Goal: Task Accomplishment & Management: Use online tool/utility

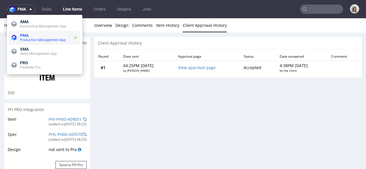
click at [31, 40] on span "Production Management App" at bounding box center [43, 40] width 46 height 4
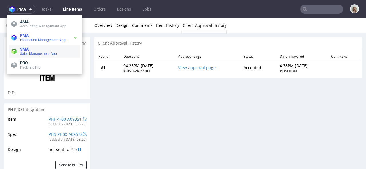
click at [31, 55] on span "Sales Management App" at bounding box center [38, 54] width 37 height 4
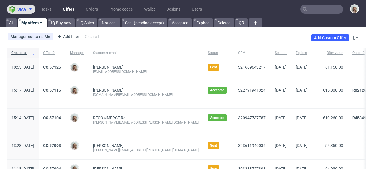
click at [17, 13] on button "sma" at bounding box center [21, 9] width 29 height 9
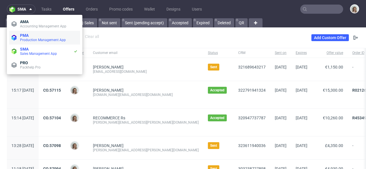
click at [18, 34] on span "PMA Production Management App" at bounding box center [48, 37] width 60 height 9
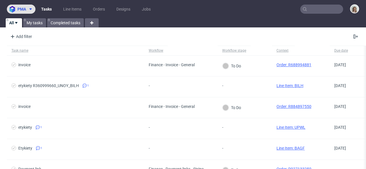
click at [19, 9] on span "pma" at bounding box center [21, 9] width 9 height 4
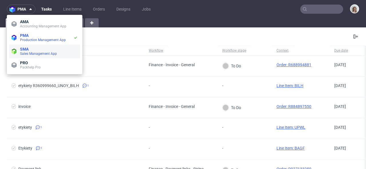
click at [25, 49] on span "SMA" at bounding box center [24, 49] width 9 height 5
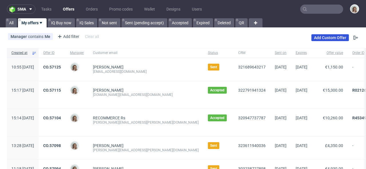
click at [325, 39] on link "Add Custom Offer" at bounding box center [329, 37] width 37 height 7
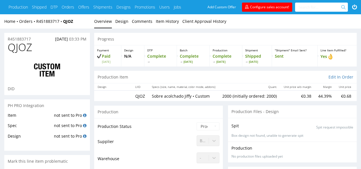
type input "2000"
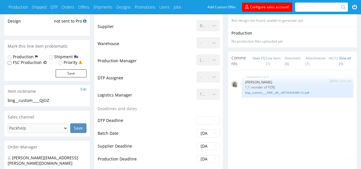
scroll to position [230, 0]
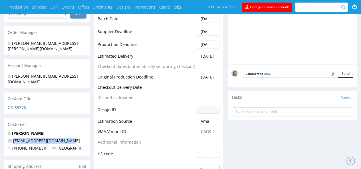
drag, startPoint x: 75, startPoint y: 130, endPoint x: 10, endPoint y: 131, distance: 64.6
click at [10, 138] on p "[EMAIL_ADDRESS][DOMAIN_NAME]" at bounding box center [47, 141] width 79 height 6
copy span "[EMAIL_ADDRESS][DOMAIN_NAME]"
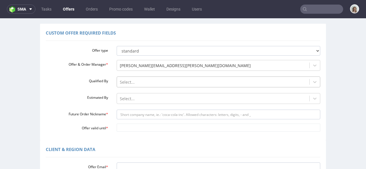
click at [125, 85] on div "Select..." at bounding box center [219, 81] width 204 height 8
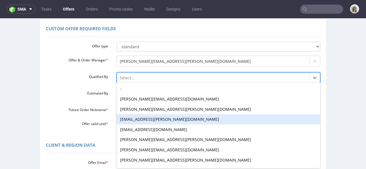
scroll to position [45, 0]
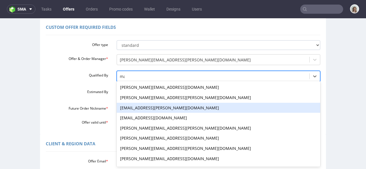
type input "mag"
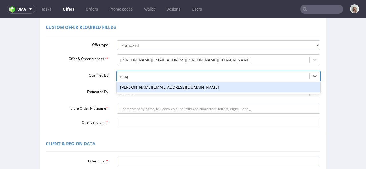
click at [136, 87] on div "[PERSON_NAME][EMAIL_ADDRESS][DOMAIN_NAME]" at bounding box center [219, 87] width 204 height 10
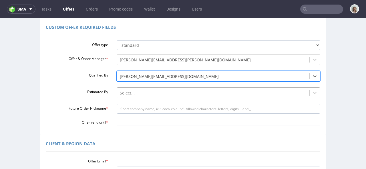
click at [136, 91] on div "Select..." at bounding box center [219, 91] width 204 height 8
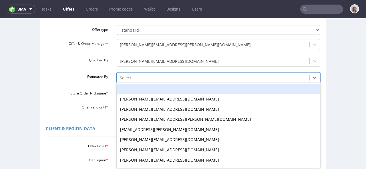
scroll to position [61, 0]
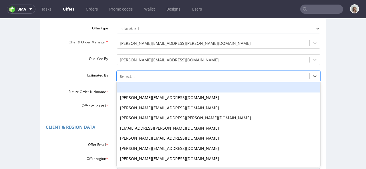
type input "kl"
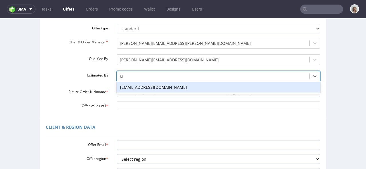
click at [132, 87] on div "klaudia.wisniewska@packhelp.com" at bounding box center [219, 87] width 204 height 10
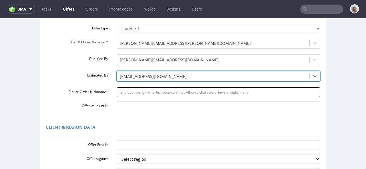
click at [130, 95] on input "Future Order Nickname *" at bounding box center [219, 92] width 204 height 10
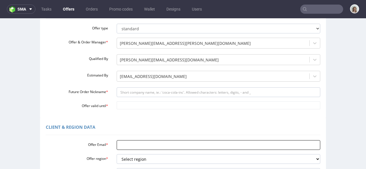
click at [119, 141] on input "Offer Email *" at bounding box center [219, 145] width 204 height 10
paste input "[EMAIL_ADDRESS][DOMAIN_NAME]"
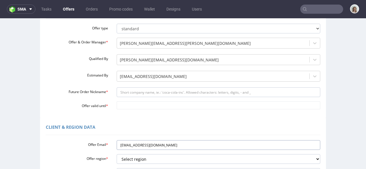
type input "[EMAIL_ADDRESS][DOMAIN_NAME]"
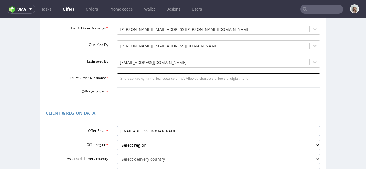
scroll to position [104, 0]
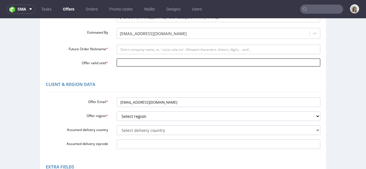
click at [123, 63] on input "Offer valid until *" at bounding box center [219, 63] width 204 height 8
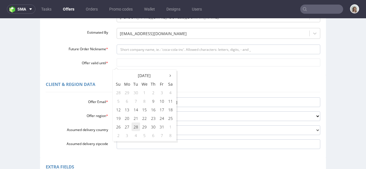
click at [135, 128] on td "28" at bounding box center [135, 127] width 9 height 9
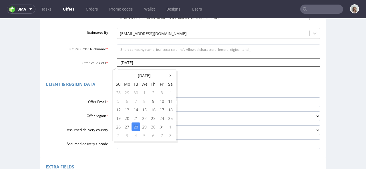
click at [156, 64] on input "2025-10-28" at bounding box center [219, 63] width 204 height 8
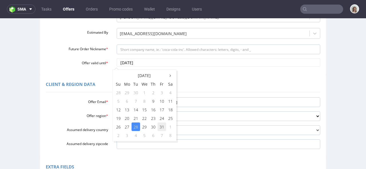
click at [161, 127] on td "31" at bounding box center [161, 127] width 9 height 9
type input "2025-10-31"
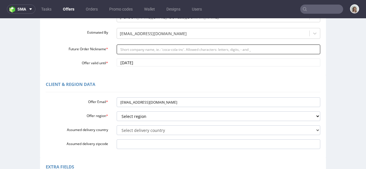
click at [123, 51] on input "Future Order Nickname *" at bounding box center [219, 50] width 204 height 10
paste input "velodrom_50_barcelona_sl_-_New_Deal"
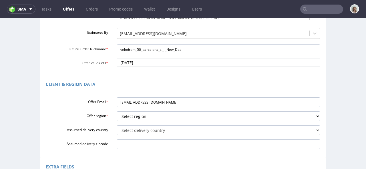
type input "velodrom_50_barcelona_sl_-_New_Deal"
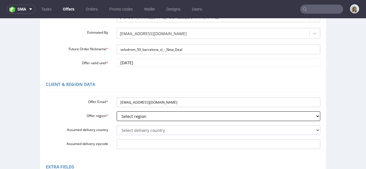
click at [127, 114] on select "Select region eu gb de pl cz fr it es" at bounding box center [219, 116] width 204 height 10
select select "eu"
click at [117, 111] on select "Select region eu gb de pl cz fr it es" at bounding box center [219, 116] width 204 height 10
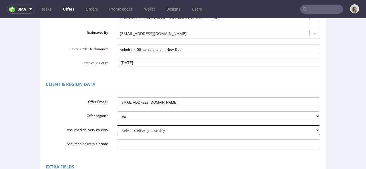
click at [125, 128] on select "Select delivery country Andorra Afghanistan Anguilla Albania Armenia Antarctica…" at bounding box center [219, 130] width 204 height 10
select select "68"
click at [117, 125] on select "Select delivery country Andorra Afghanistan Anguilla Albania Armenia Antarctica…" at bounding box center [219, 130] width 204 height 10
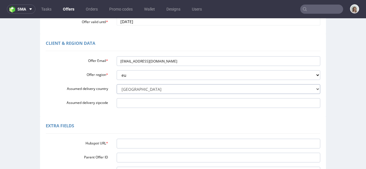
scroll to position [146, 0]
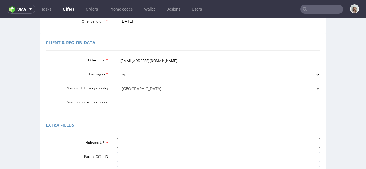
click at [127, 143] on input "Hubspot URL *" at bounding box center [219, 143] width 204 height 10
paste input "https://app-eu1.hubspot.com/contacts/25600958/record/0-3/327598502129/"
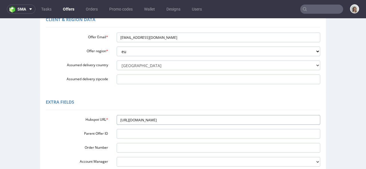
scroll to position [197, 0]
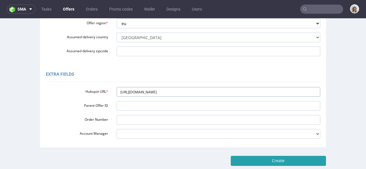
type input "https://app-eu1.hubspot.com/contacts/25600958/record/0-3/327598502129/"
click at [269, 159] on input "Create" at bounding box center [278, 161] width 95 height 10
type input "Please wait..."
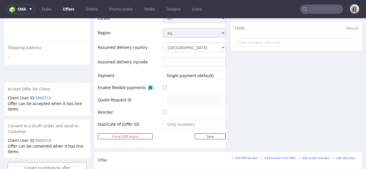
scroll to position [267, 0]
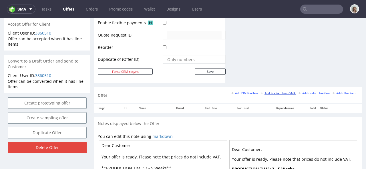
click at [279, 93] on small "Add line item from VMA" at bounding box center [278, 93] width 35 height 3
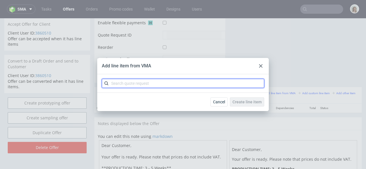
click at [132, 79] on input "text" at bounding box center [183, 83] width 162 height 9
paste input "CBUE-1"
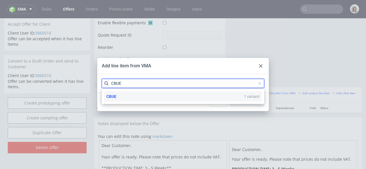
type input "CBUE"
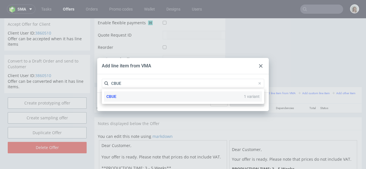
click at [131, 96] on div "CBUE 1 variant" at bounding box center [183, 96] width 158 height 10
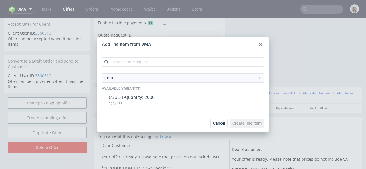
click at [131, 95] on p "CBUE-1 • Quantity: 2000" at bounding box center [132, 98] width 46 height 6
checkbox input "true"
click at [255, 123] on span "Create line item" at bounding box center [246, 123] width 29 height 4
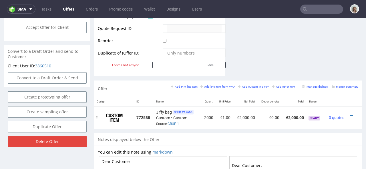
scroll to position [296, 0]
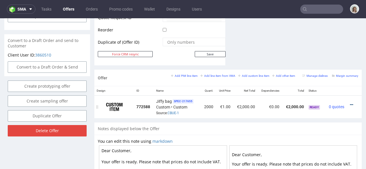
click at [350, 103] on icon at bounding box center [351, 105] width 3 height 4
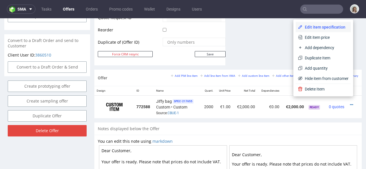
click at [321, 28] on span "Edit item specification" at bounding box center [325, 27] width 46 height 6
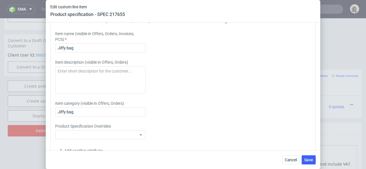
scroll to position [700, 0]
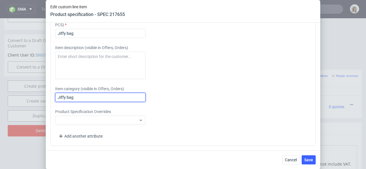
drag, startPoint x: 89, startPoint y: 98, endPoint x: 43, endPoint y: 95, distance: 45.8
click at [43, 95] on div "Edit custom line item Product specification - SPEC 217655 Supplier Bong Technic…" at bounding box center [183, 84] width 366 height 169
paste input "Sobre acolchado Jiffy"
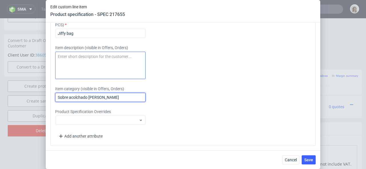
type input "Sobre acolchado Jiffy"
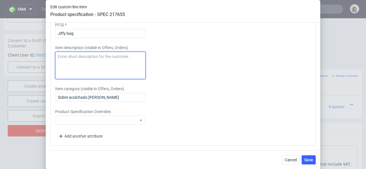
click at [79, 62] on textarea at bounding box center [100, 65] width 90 height 27
paste textarea "Sobre acolchado Jiffy"
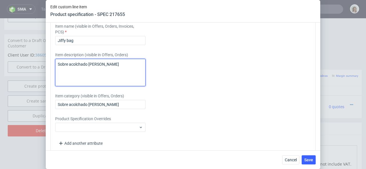
scroll to position [690, 0]
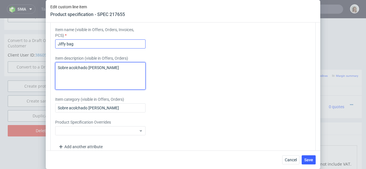
type textarea "Sobre acolchado Jiffy"
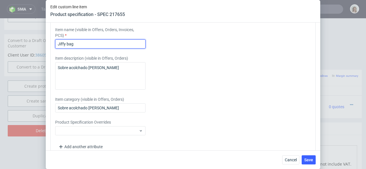
drag, startPoint x: 78, startPoint y: 43, endPoint x: 55, endPoint y: 43, distance: 22.9
click at [55, 43] on input "Jiffy bag" at bounding box center [100, 43] width 90 height 9
paste input "Sobre acolchado Jiffy"
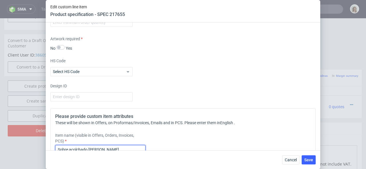
scroll to position [557, 0]
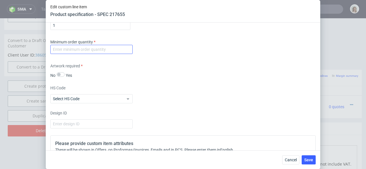
type input "Sobre acolchado Jiffy"
click at [67, 50] on input "number" at bounding box center [91, 49] width 82 height 9
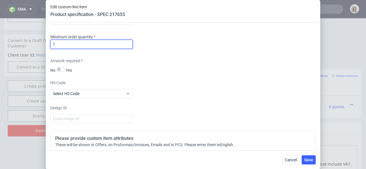
scroll to position [568, 0]
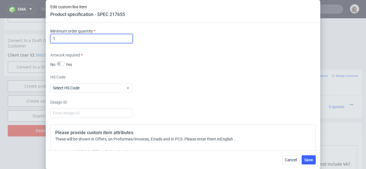
type input "1"
click at [207, 85] on div "HS Code Select HS Code" at bounding box center [182, 83] width 265 height 18
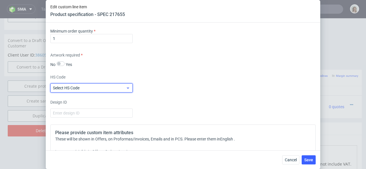
click at [109, 91] on span "Select HS Code" at bounding box center [89, 88] width 73 height 6
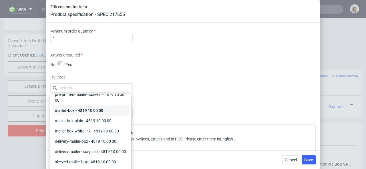
scroll to position [75, 0]
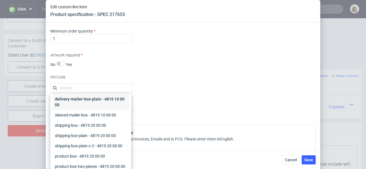
click at [72, 103] on div "delivery-mailer-box-plain - 4819 10 00 00" at bounding box center [91, 102] width 76 height 16
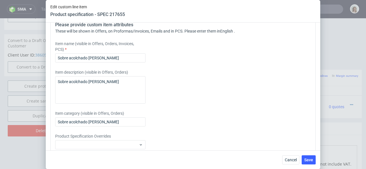
scroll to position [700, 0]
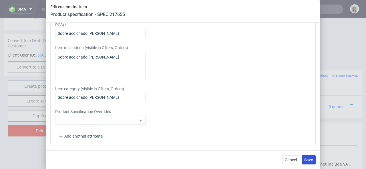
click at [313, 160] on span "Save" at bounding box center [308, 160] width 9 height 4
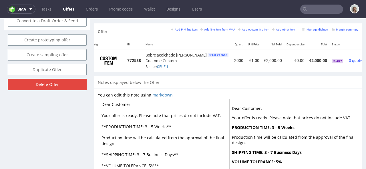
scroll to position [0, 11]
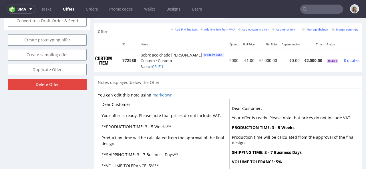
click at [364, 57] on icon at bounding box center [365, 59] width 3 height 4
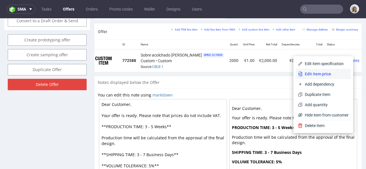
click at [327, 71] on span "Edit item price" at bounding box center [325, 74] width 46 height 6
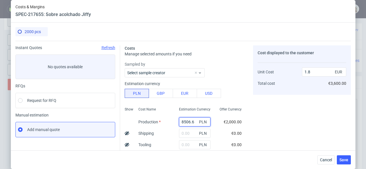
drag, startPoint x: 189, startPoint y: 122, endPoint x: 172, endPoint y: 122, distance: 17.1
click at [174, 122] on div "8506.6 PLN" at bounding box center [194, 121] width 41 height 11
type input "1"
type input "0"
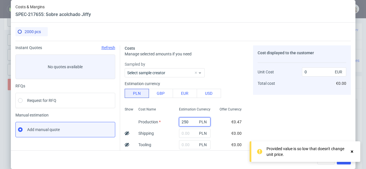
type input "2500"
type input "0.53"
type input "2500"
click at [231, 84] on div "Estimation currency" at bounding box center [185, 84] width 121 height 6
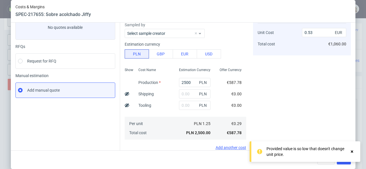
scroll to position [121, 0]
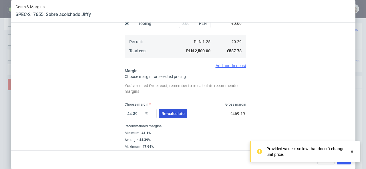
click at [169, 112] on span "Re-calculate" at bounding box center [172, 114] width 23 height 4
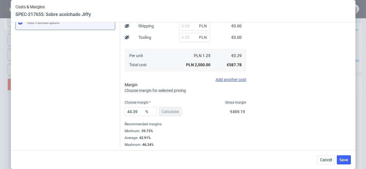
scroll to position [107, 0]
click at [181, 27] on input "text" at bounding box center [194, 25] width 31 height 9
paste input "382,84"
type input "382.84"
type input "0.61"
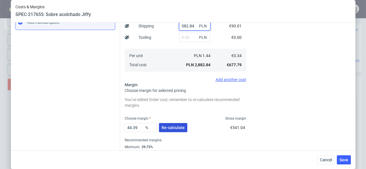
type input "382.84"
click at [169, 128] on span "Re-calculate" at bounding box center [172, 128] width 23 height 4
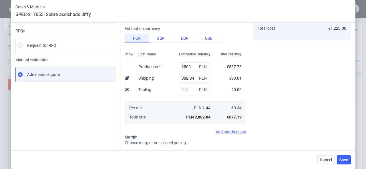
scroll to position [109, 0]
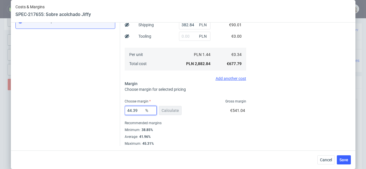
drag, startPoint x: 137, startPoint y: 110, endPoint x: 119, endPoint y: 110, distance: 18.3
click at [120, 110] on div "Costs Manage selected amounts if you need Sampled by Select sample creator Esti…" at bounding box center [235, 39] width 231 height 214
type input "55"
type input "0.76"
click at [280, 96] on div "Cost displayed to the customer Unit Cost Total cost 0.76 EUR €1,520.00" at bounding box center [302, 41] width 98 height 209
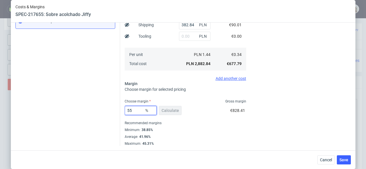
click at [132, 110] on input "55" at bounding box center [141, 110] width 32 height 9
type input "50"
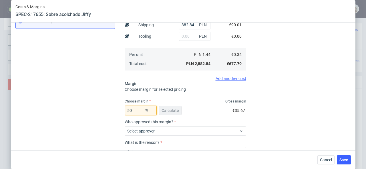
type input "0.68"
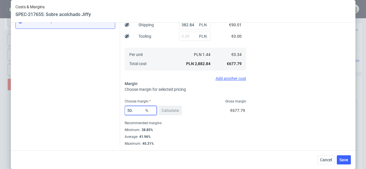
type input "50.5"
type input "0.69"
type input "50"
type input "0.68"
type input "50"
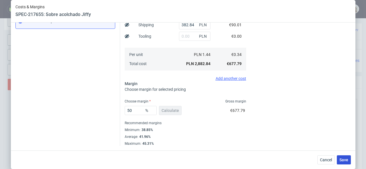
click at [345, 156] on button "Save" at bounding box center [344, 159] width 14 height 9
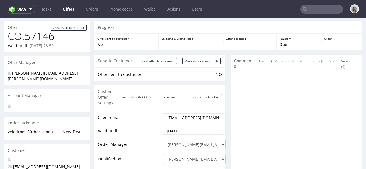
scroll to position [0, 0]
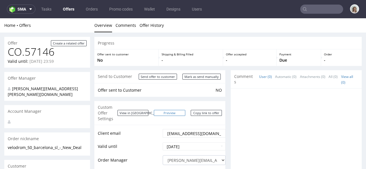
click at [176, 110] on link "Preview" at bounding box center [169, 113] width 31 height 6
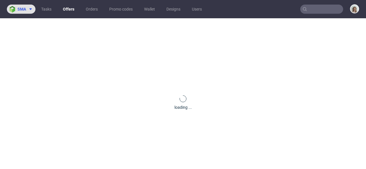
click at [11, 9] on img at bounding box center [13, 9] width 8 height 7
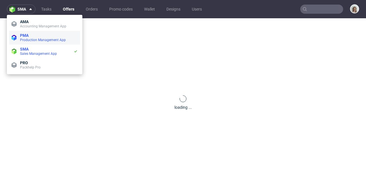
click at [20, 34] on span "PMA" at bounding box center [24, 35] width 9 height 5
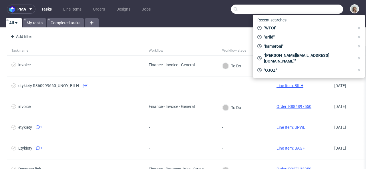
click at [315, 9] on input "text" at bounding box center [287, 9] width 112 height 9
paste input "QJOZ"
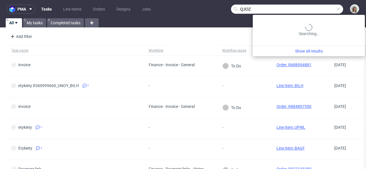
type input "QJOZ"
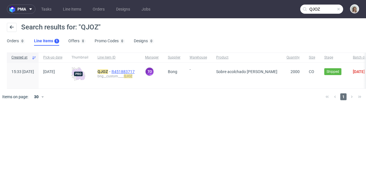
click at [136, 71] on span "R451883717" at bounding box center [123, 71] width 24 height 5
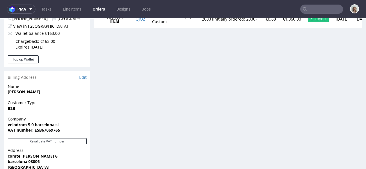
scroll to position [277, 0]
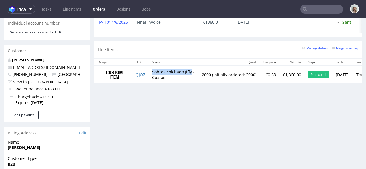
drag, startPoint x: 154, startPoint y: 76, endPoint x: 194, endPoint y: 77, distance: 40.6
click at [194, 77] on td "Sobre acolchado Jiffy • Custom" at bounding box center [174, 75] width 50 height 18
copy td "Sobre acolchado Jiffy"
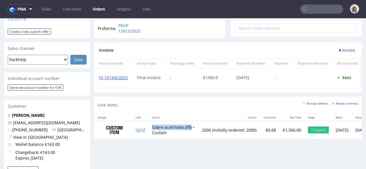
scroll to position [191, 0]
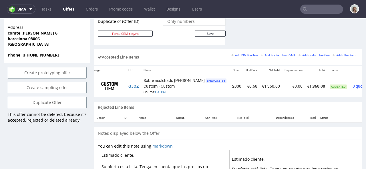
scroll to position [0, 13]
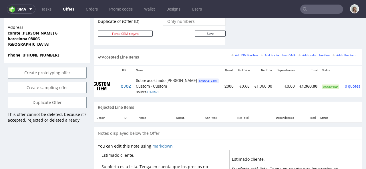
click at [365, 82] on icon at bounding box center [366, 84] width 3 height 4
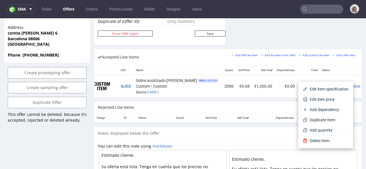
click at [324, 101] on span "Edit item price" at bounding box center [327, 100] width 41 height 6
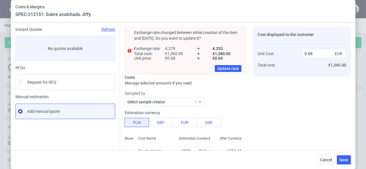
scroll to position [51, 0]
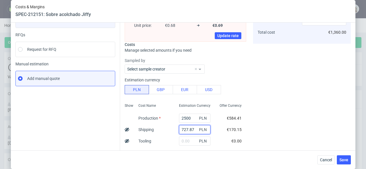
drag, startPoint x: 189, startPoint y: 129, endPoint x: 168, endPoint y: 129, distance: 21.4
click at [168, 129] on div "Show Cost Name Production Shipping Tooling Per unit Total cost Estimation Curre…" at bounding box center [185, 138] width 121 height 75
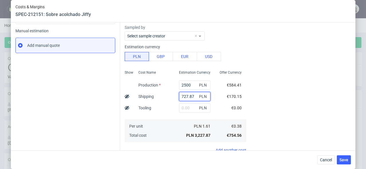
scroll to position [107, 0]
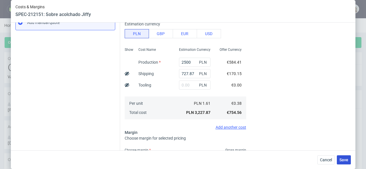
click at [351, 164] on button "Save" at bounding box center [344, 159] width 14 height 9
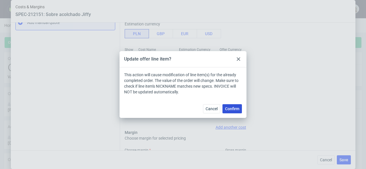
drag, startPoint x: 234, startPoint y: 109, endPoint x: 231, endPoint y: 108, distance: 2.9
click at [233, 109] on span "Confirm" at bounding box center [232, 109] width 14 height 4
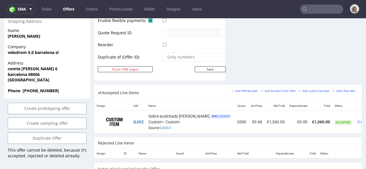
scroll to position [0, 13]
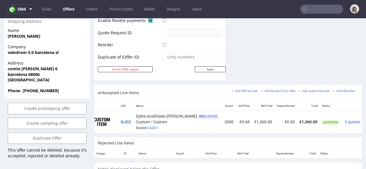
click at [365, 118] on icon at bounding box center [366, 120] width 3 height 4
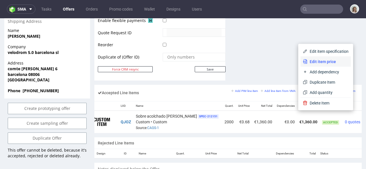
click at [321, 63] on span "Edit item price" at bounding box center [327, 62] width 41 height 6
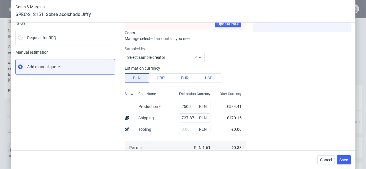
scroll to position [0, 0]
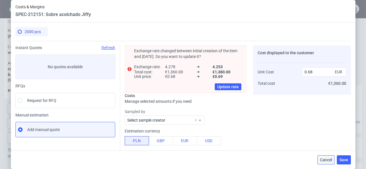
drag, startPoint x: 330, startPoint y: 161, endPoint x: 195, endPoint y: 14, distance: 199.8
click at [330, 161] on span "Cancel" at bounding box center [326, 160] width 12 height 4
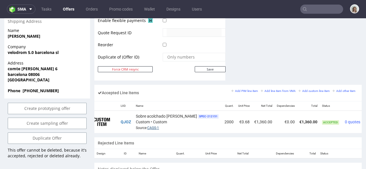
click at [156, 126] on link "CAGS-1" at bounding box center [153, 128] width 12 height 4
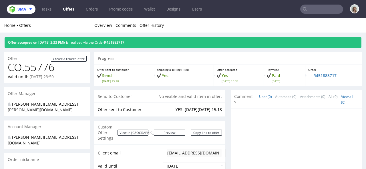
drag, startPoint x: 29, startPoint y: 6, endPoint x: 30, endPoint y: 14, distance: 7.5
click at [29, 6] on button "sma" at bounding box center [21, 9] width 29 height 9
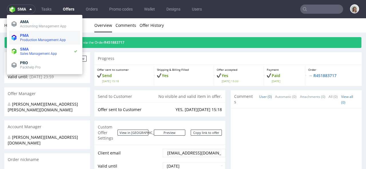
click at [27, 38] on span "Production Management App" at bounding box center [43, 40] width 46 height 4
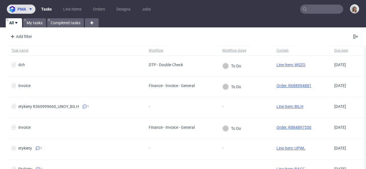
click at [30, 9] on icon at bounding box center [30, 9] width 5 height 5
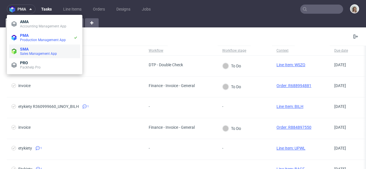
click at [35, 49] on span "SMA" at bounding box center [49, 49] width 58 height 5
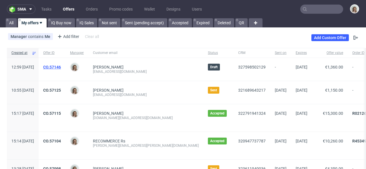
click at [61, 65] on link "CO.57146" at bounding box center [52, 67] width 18 height 5
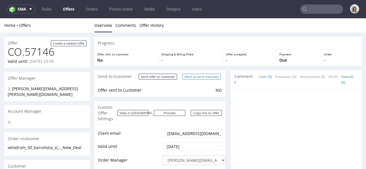
click at [205, 77] on input "Mark as send manually" at bounding box center [201, 77] width 38 height 6
type input "In progress..."
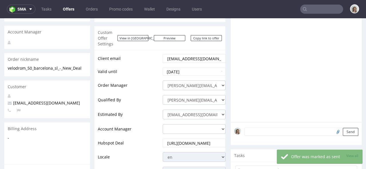
scroll to position [31, 0]
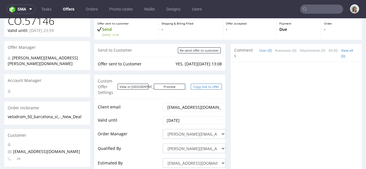
click at [202, 86] on link "Copy link to offer" at bounding box center [206, 87] width 31 height 6
click at [329, 8] on input "text" at bounding box center [321, 9] width 43 height 9
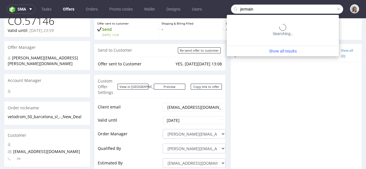
type input "jermain"
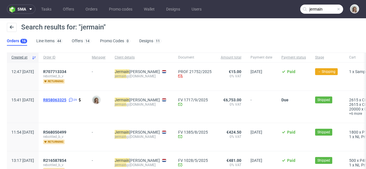
click at [66, 99] on span "R858063325" at bounding box center [54, 100] width 23 height 5
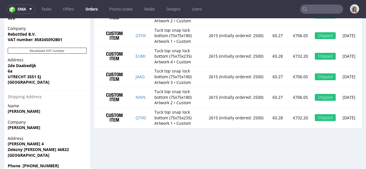
scroll to position [424, 0]
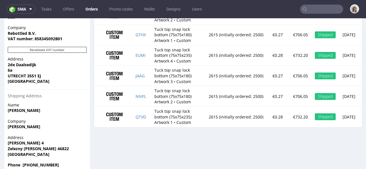
click at [318, 6] on input "text" at bounding box center [321, 9] width 43 height 9
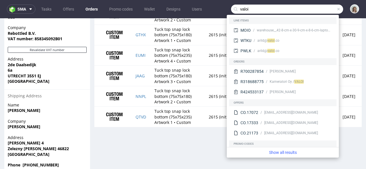
type input "valoi"
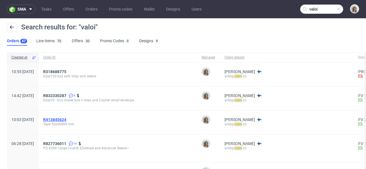
click at [66, 120] on span "R413845624" at bounding box center [54, 119] width 23 height 5
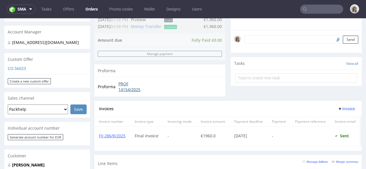
scroll to position [259, 0]
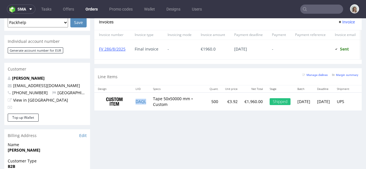
click at [147, 106] on td "DAQL" at bounding box center [140, 102] width 17 height 18
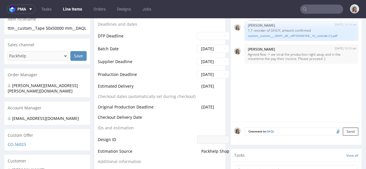
scroll to position [200, 0]
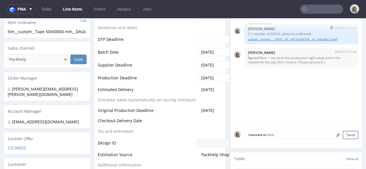
click at [273, 37] on link "custom__custom____GHUY__d0__oR733046768__10__outside (1).pdf" at bounding box center [301, 39] width 107 height 4
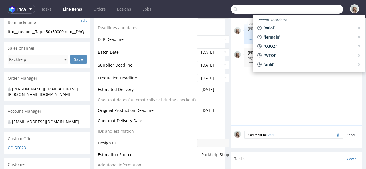
click at [320, 10] on input "text" at bounding box center [287, 9] width 112 height 9
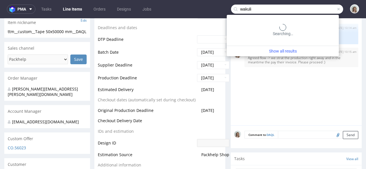
type input "wakuli"
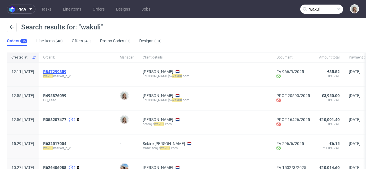
click at [66, 69] on span "R847299859" at bounding box center [54, 71] width 23 height 5
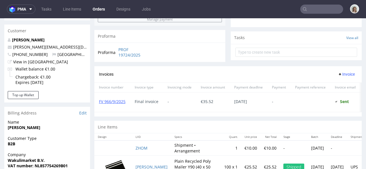
scroll to position [307, 0]
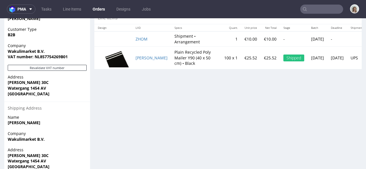
type input "wakuli"
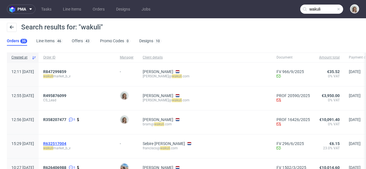
click at [66, 144] on span "R632517004" at bounding box center [54, 143] width 23 height 5
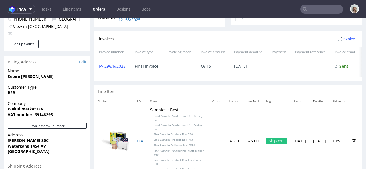
scroll to position [293, 0]
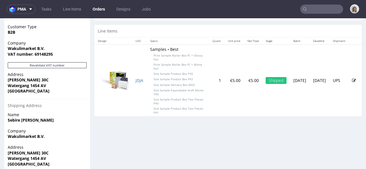
type input "wakuli"
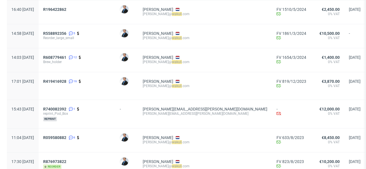
scroll to position [402, 0]
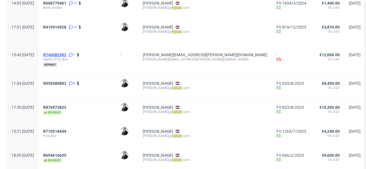
click at [66, 56] on span "R740082392" at bounding box center [54, 55] width 23 height 5
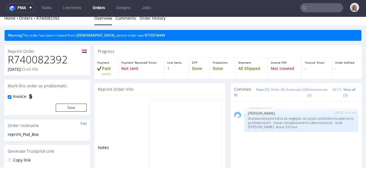
scroll to position [6, 0]
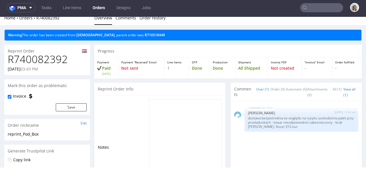
type input "wakuli"
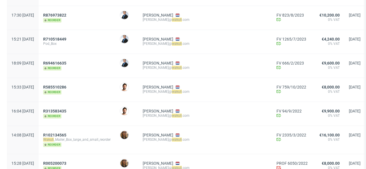
scroll to position [469, 0]
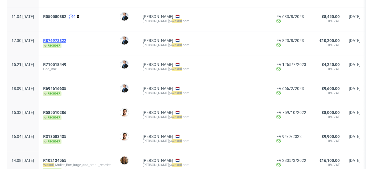
click at [66, 42] on span "R876973822" at bounding box center [54, 40] width 23 height 5
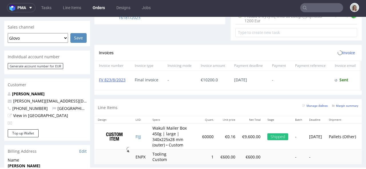
scroll to position [274, 0]
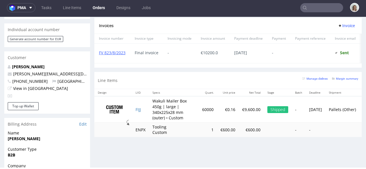
type input "wakuli"
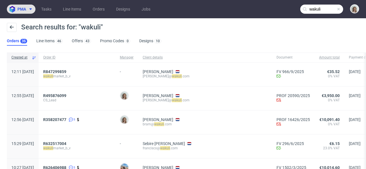
click at [27, 10] on span at bounding box center [29, 9] width 7 height 5
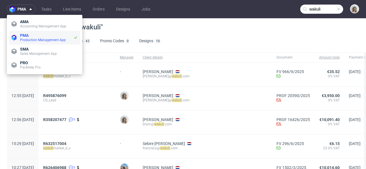
click at [31, 38] on span "Production Management App" at bounding box center [46, 40] width 53 height 5
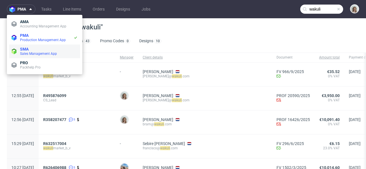
click at [29, 51] on span "Sales Management App" at bounding box center [49, 53] width 58 height 5
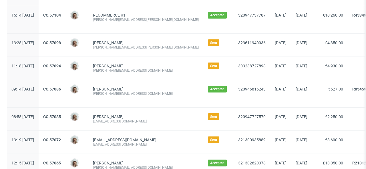
scroll to position [142, 0]
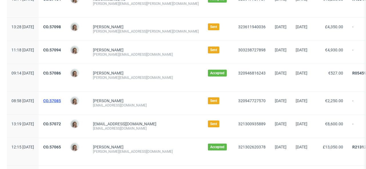
click at [61, 100] on link "CO.57085" at bounding box center [52, 101] width 18 height 5
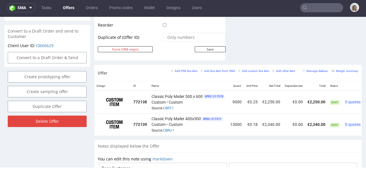
scroll to position [0, 25]
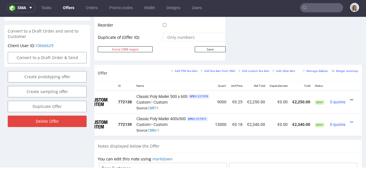
click at [350, 98] on icon at bounding box center [351, 100] width 3 height 4
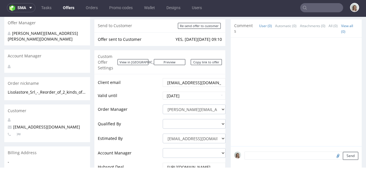
scroll to position [31, 0]
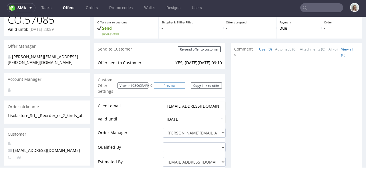
click at [178, 83] on link "Preview" at bounding box center [169, 86] width 31 height 6
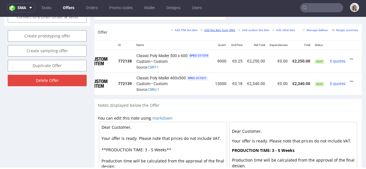
scroll to position [345, 0]
click at [218, 29] on small "Add line item from VMA" at bounding box center [217, 30] width 35 height 3
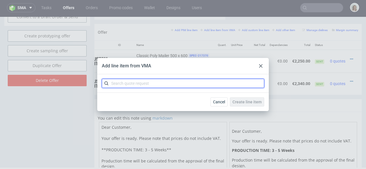
click at [140, 85] on input "text" at bounding box center [183, 83] width 162 height 9
paste input "CBTY-1"
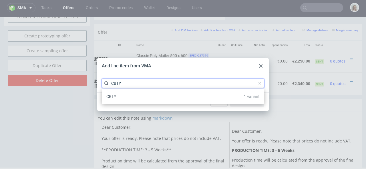
type input "CBTY"
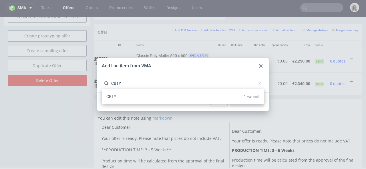
click at [141, 96] on div "CBTY 1 variant" at bounding box center [183, 96] width 158 height 10
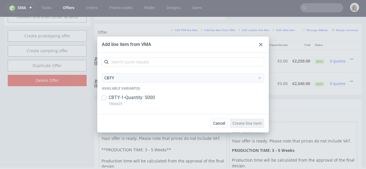
click at [141, 97] on p "CBTY-1 • Quantity: 5000" at bounding box center [132, 98] width 46 height 6
checkbox input "true"
click at [245, 123] on span "Create line item" at bounding box center [246, 123] width 29 height 4
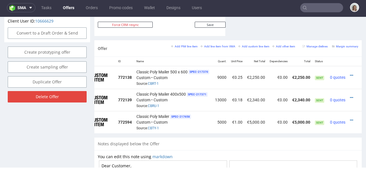
scroll to position [0, 25]
drag, startPoint x: 139, startPoint y: 85, endPoint x: 177, endPoint y: 87, distance: 38.0
click at [177, 91] on div "Classic Poly Mailer 400x500 SPEC- 217371 Custom • Custom Source: CBRU-1" at bounding box center [173, 100] width 74 height 18
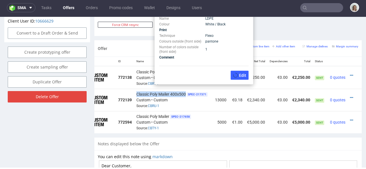
copy span "Classic Poly Mailer 400x500"
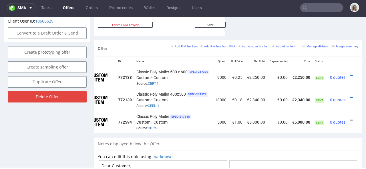
click at [350, 118] on icon at bounding box center [351, 120] width 3 height 4
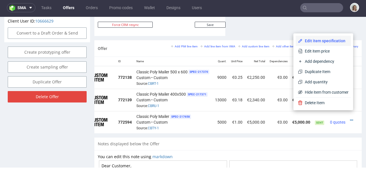
click at [311, 40] on span "Edit item specification" at bounding box center [325, 41] width 46 height 6
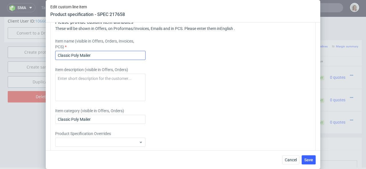
scroll to position [783, 0]
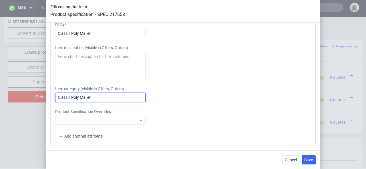
drag, startPoint x: 80, startPoint y: 98, endPoint x: 45, endPoint y: 98, distance: 34.9
click at [45, 98] on div "Edit custom line item Product specification - SPEC 217658 Supplier Plastfarb Te…" at bounding box center [183, 84] width 366 height 169
paste input "400x500"
drag, startPoint x: 98, startPoint y: 96, endPoint x: 113, endPoint y: 95, distance: 14.9
click at [113, 95] on input "Classic Poly Mailer 400x500" at bounding box center [100, 97] width 90 height 9
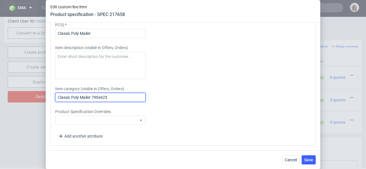
drag, startPoint x: 113, startPoint y: 97, endPoint x: 37, endPoint y: 98, distance: 76.9
click at [37, 98] on div "Edit custom line item Product specification - SPEC 217658 Supplier Plastfarb Te…" at bounding box center [183, 84] width 366 height 169
type input "Classic Poly Mailer 790x625"
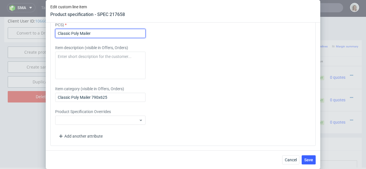
drag, startPoint x: 99, startPoint y: 35, endPoint x: 51, endPoint y: 33, distance: 48.0
click at [51, 33] on div "Please provide custom item attributes These will be shown in Offers, on Proform…" at bounding box center [182, 69] width 265 height 154
paste input "790x625"
type input "Classic Poly Mailer 790x625"
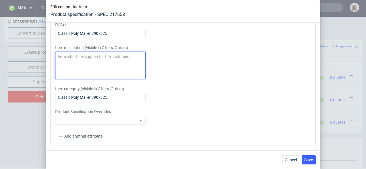
click at [74, 62] on textarea at bounding box center [100, 65] width 90 height 27
paste textarea "Classic Poly Mailer 790x625"
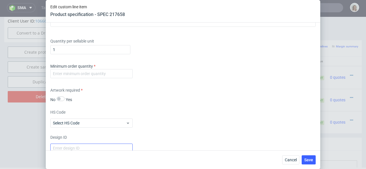
scroll to position [608, 0]
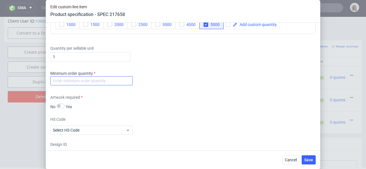
type textarea "Classic Poly Mailer 790x625"
click at [73, 80] on input "number" at bounding box center [91, 80] width 82 height 9
type input "1"
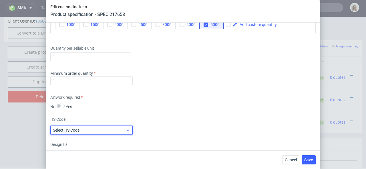
click at [75, 129] on label "Select HS Code" at bounding box center [66, 130] width 27 height 5
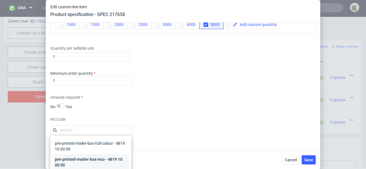
click at [74, 157] on div "pre-printed-mailer-box-eco - 4819 10 00 00" at bounding box center [91, 162] width 76 height 16
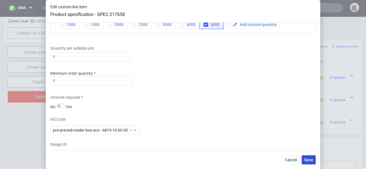
click at [310, 158] on span "Save" at bounding box center [308, 160] width 9 height 4
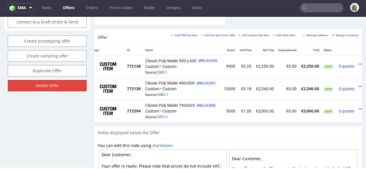
scroll to position [0, 25]
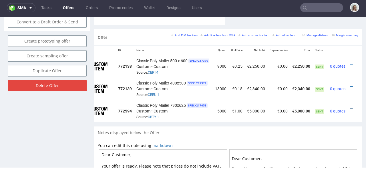
click at [350, 107] on icon at bounding box center [351, 109] width 3 height 4
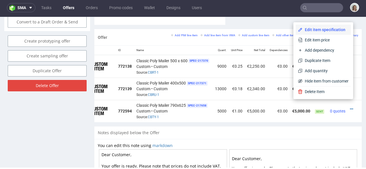
click at [316, 31] on span "Edit item specification" at bounding box center [325, 30] width 46 height 6
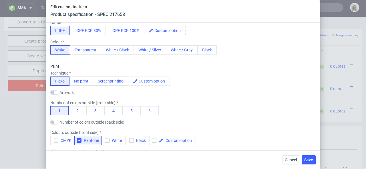
scroll to position [196, 0]
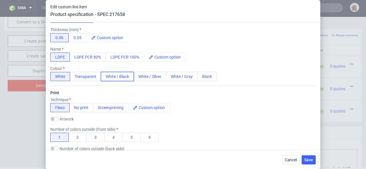
click at [119, 79] on button "White / Black" at bounding box center [117, 76] width 33 height 9
click at [308, 159] on span "Save" at bounding box center [308, 160] width 9 height 4
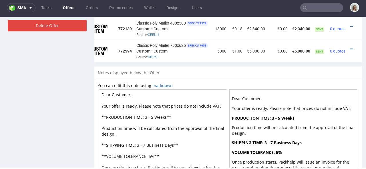
scroll to position [370, 0]
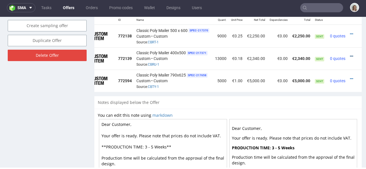
click at [350, 54] on icon at bounding box center [351, 56] width 3 height 4
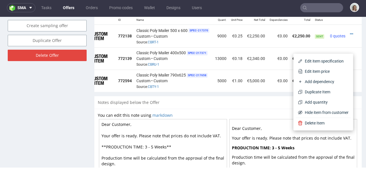
drag, startPoint x: 324, startPoint y: 69, endPoint x: 320, endPoint y: 69, distance: 3.7
click at [323, 69] on span "Edit item price" at bounding box center [325, 72] width 46 height 6
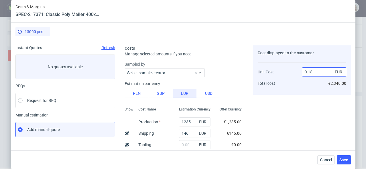
scroll to position [109, 0]
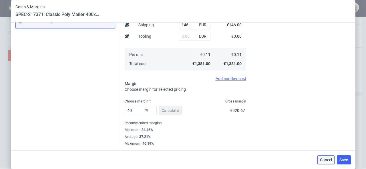
click at [334, 162] on button "Cancel" at bounding box center [325, 159] width 17 height 9
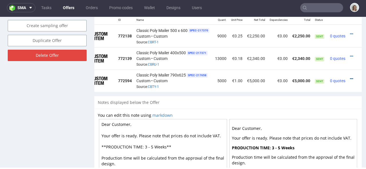
click at [350, 77] on icon at bounding box center [351, 79] width 3 height 4
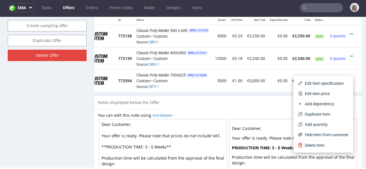
drag, startPoint x: 324, startPoint y: 94, endPoint x: 316, endPoint y: 93, distance: 8.0
click at [323, 94] on span "Edit item price" at bounding box center [325, 94] width 46 height 6
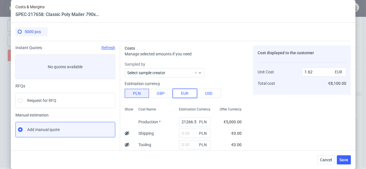
click at [186, 95] on button "EUR" at bounding box center [185, 93] width 24 height 9
type input "6.89"
drag, startPoint x: 188, startPoint y: 121, endPoint x: 167, endPoint y: 121, distance: 21.4
click at [167, 121] on div "Show Cost Name Production Shipping Tooling Per unit Total cost Estimation Curre…" at bounding box center [185, 142] width 121 height 75
paste input "1250"
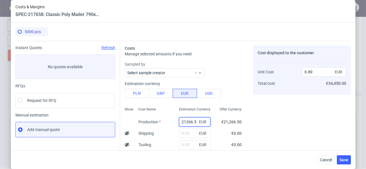
type input "1250"
type input "0.41"
type input "1250"
click at [184, 136] on input "text" at bounding box center [194, 133] width 31 height 9
type input "137"
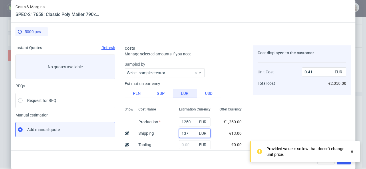
type input "0.45"
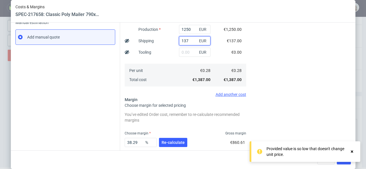
scroll to position [104, 0]
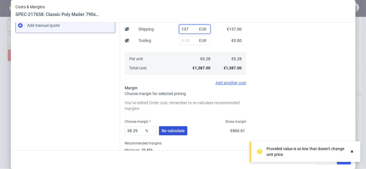
type input "137"
click at [177, 131] on span "Re-calculate" at bounding box center [172, 131] width 23 height 4
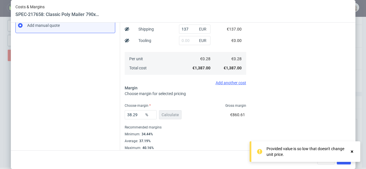
click at [351, 151] on icon at bounding box center [351, 151] width 5 height 5
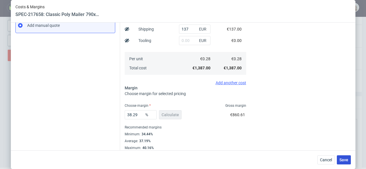
click at [343, 156] on button "Save" at bounding box center [344, 159] width 14 height 9
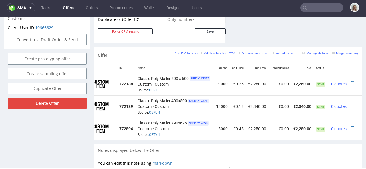
scroll to position [0, 25]
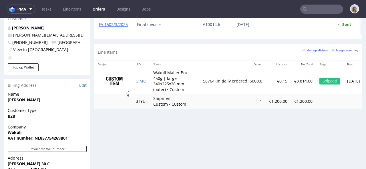
scroll to position [318, 0]
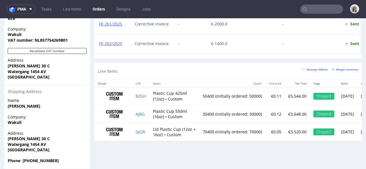
scroll to position [455, 0]
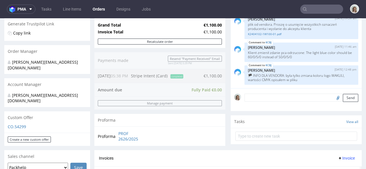
scroll to position [270, 0]
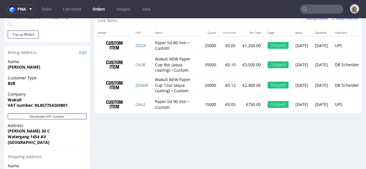
scroll to position [375, 0]
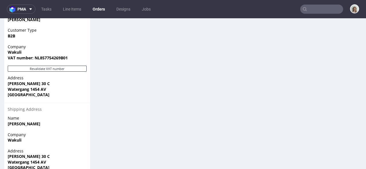
scroll to position [361, 0]
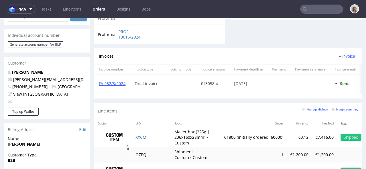
scroll to position [382, 0]
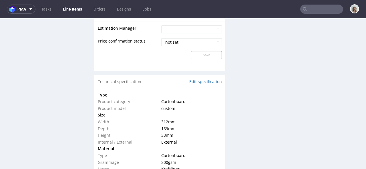
scroll to position [485, 0]
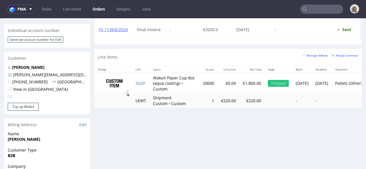
scroll to position [270, 0]
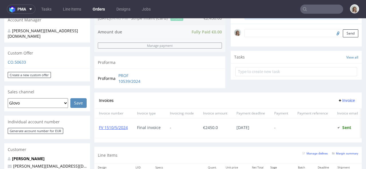
scroll to position [249, 0]
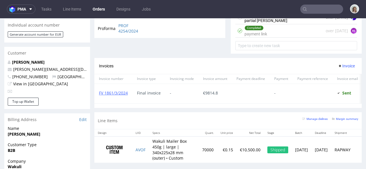
scroll to position [363, 0]
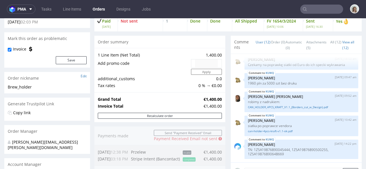
scroll to position [229, 0]
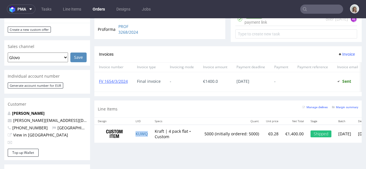
click at [145, 143] on td "KUWQ" at bounding box center [141, 134] width 19 height 18
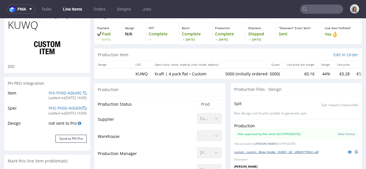
scroll to position [52, 0]
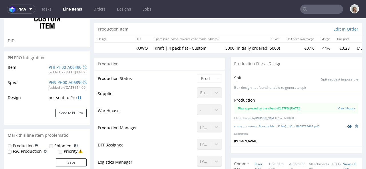
click at [347, 126] on icon at bounding box center [349, 126] width 5 height 4
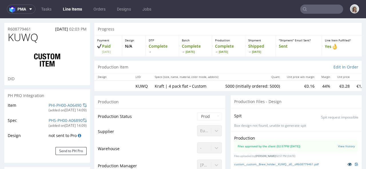
scroll to position [0, 0]
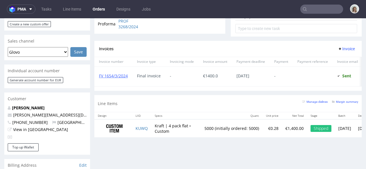
scroll to position [299, 0]
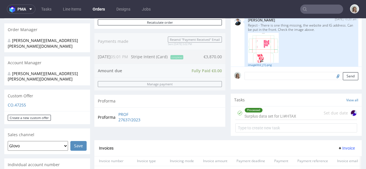
scroll to position [273, 0]
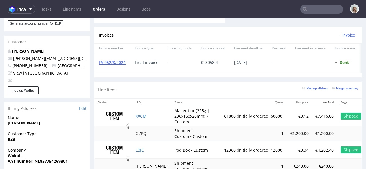
scroll to position [387, 0]
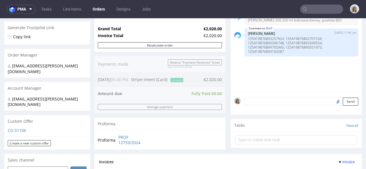
scroll to position [199, 0]
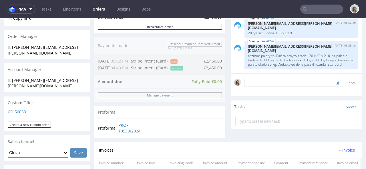
scroll to position [269, 0]
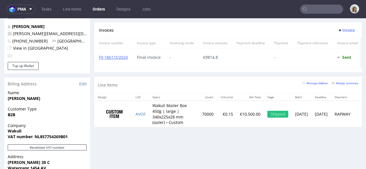
scroll to position [351, 0]
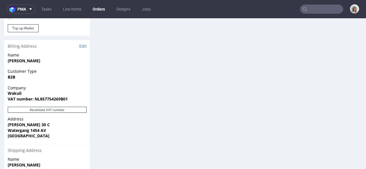
scroll to position [325, 0]
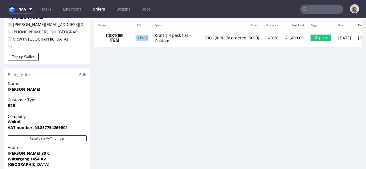
click at [149, 47] on td "KUWQ" at bounding box center [141, 38] width 19 height 18
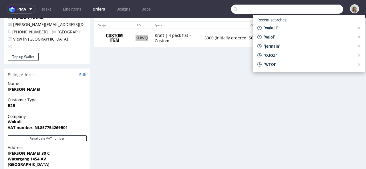
click at [322, 7] on input "text" at bounding box center [287, 9] width 112 height 9
paste input "R413845624"
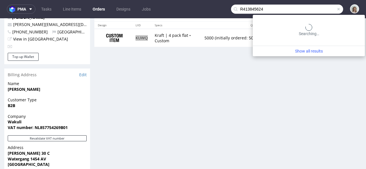
type input "R413845624"
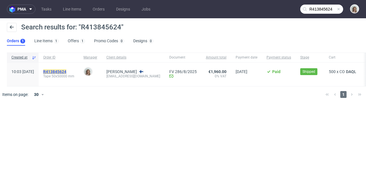
click at [66, 71] on mark "R413845624" at bounding box center [54, 71] width 23 height 5
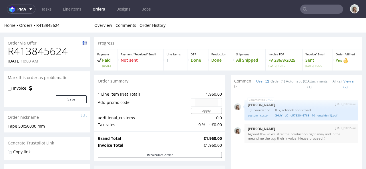
click at [313, 13] on input "text" at bounding box center [321, 9] width 43 height 9
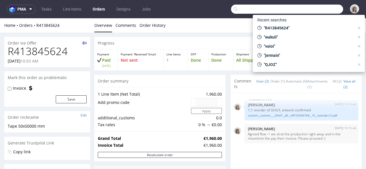
paste input "info@anix-shop.com"
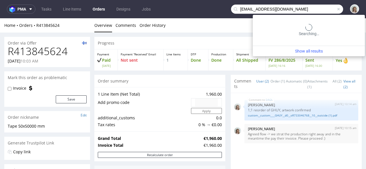
type input "info@anix-shop.com"
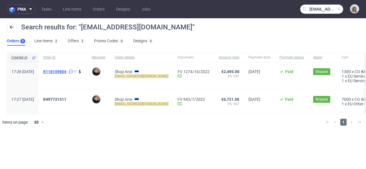
click at [66, 71] on span "R118109804" at bounding box center [54, 71] width 23 height 5
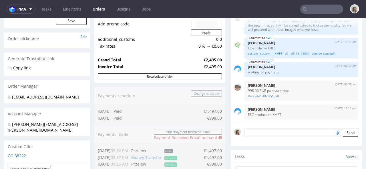
scroll to position [294, 0]
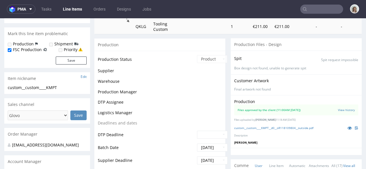
scroll to position [489, 0]
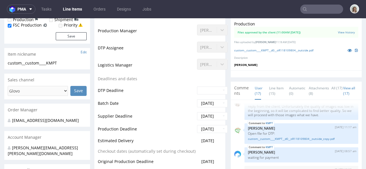
select select "in_progress"
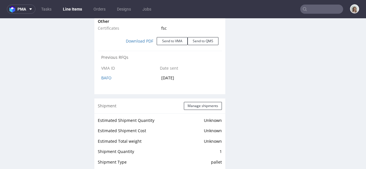
scroll to position [713, 0]
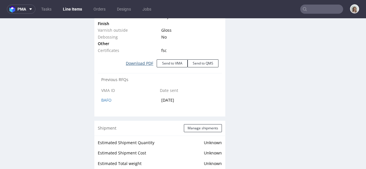
click at [141, 63] on link "Download PDF" at bounding box center [139, 63] width 34 height 13
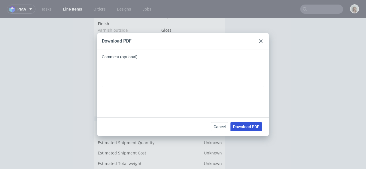
click at [256, 128] on span "Download PDF" at bounding box center [246, 127] width 26 height 4
drag, startPoint x: 240, startPoint y: 41, endPoint x: 247, endPoint y: 40, distance: 6.6
click at [240, 41] on div "Download PDF" at bounding box center [182, 41] width 171 height 16
click at [261, 42] on icon at bounding box center [260, 40] width 3 height 3
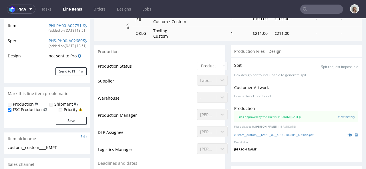
scroll to position [109, 0]
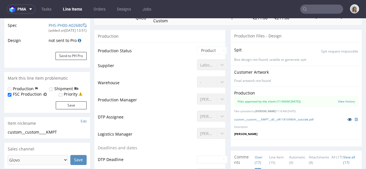
click at [347, 119] on icon at bounding box center [349, 119] width 5 height 4
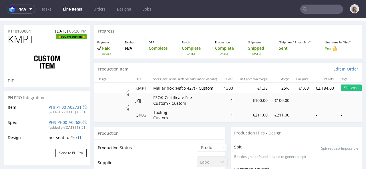
scroll to position [0, 0]
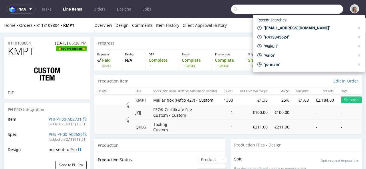
click at [325, 7] on input "text" at bounding box center [287, 9] width 112 height 9
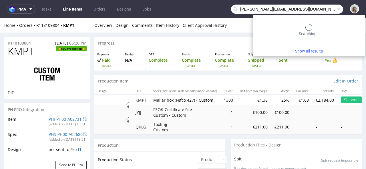
type input "[PERSON_NAME][EMAIL_ADDRESS][DOMAIN_NAME]"
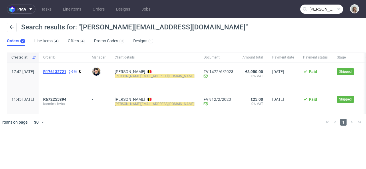
click at [66, 70] on span "R176132721" at bounding box center [54, 71] width 23 height 5
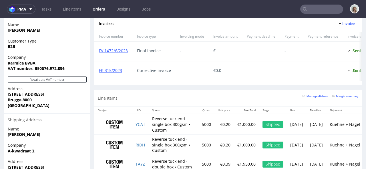
scroll to position [403, 0]
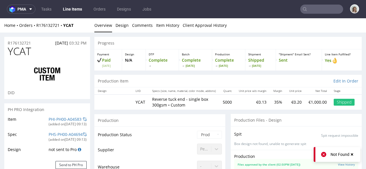
scroll to position [50, 0]
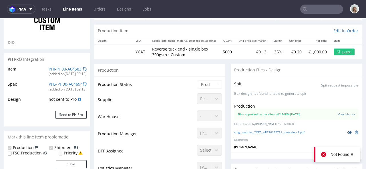
click at [347, 133] on icon at bounding box center [349, 132] width 5 height 4
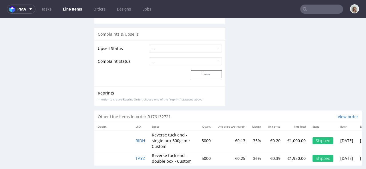
scroll to position [1101, 0]
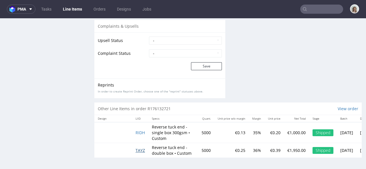
click at [143, 148] on span "TAYZ" at bounding box center [139, 150] width 9 height 5
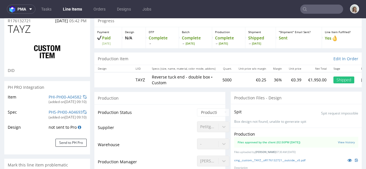
scroll to position [47, 0]
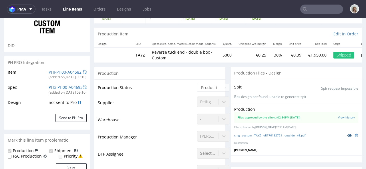
click at [347, 135] on icon at bounding box center [349, 135] width 5 height 4
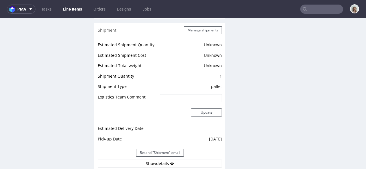
scroll to position [558, 0]
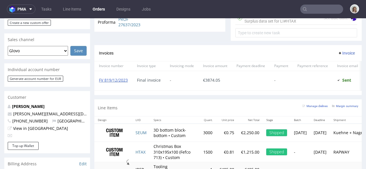
scroll to position [302, 0]
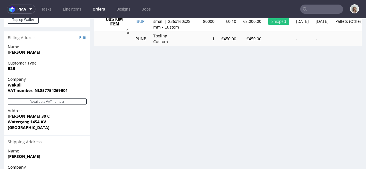
scroll to position [351, 0]
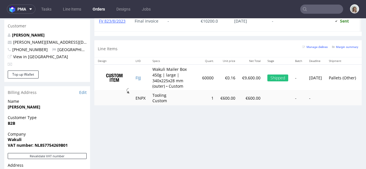
scroll to position [308, 0]
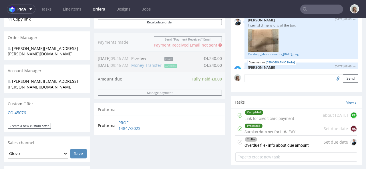
scroll to position [277, 0]
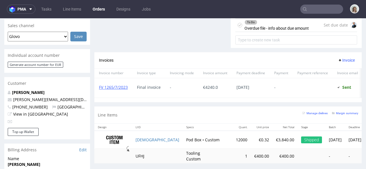
scroll to position [266, 0]
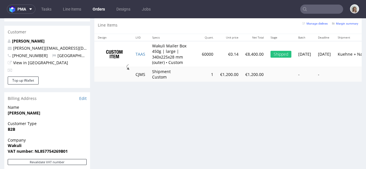
scroll to position [264, 0]
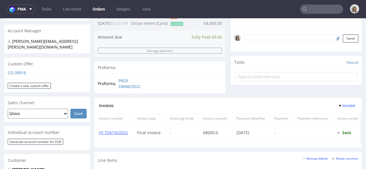
scroll to position [241, 0]
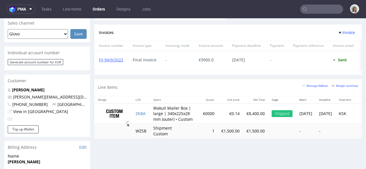
scroll to position [339, 0]
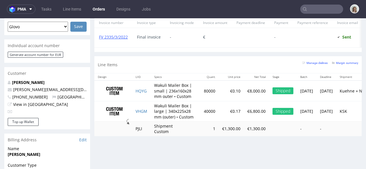
scroll to position [272, 0]
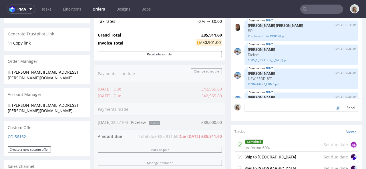
scroll to position [103, 0]
click at [249, 37] on link "Purchase Order PO0528.pdf" at bounding box center [301, 36] width 107 height 4
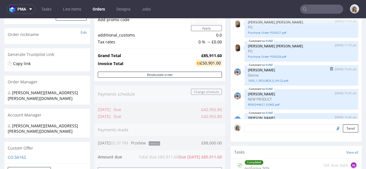
scroll to position [193, 0]
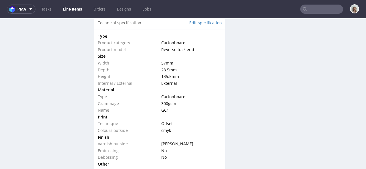
scroll to position [1802, 0]
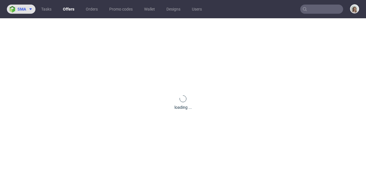
click at [25, 10] on span "sma" at bounding box center [21, 9] width 9 height 4
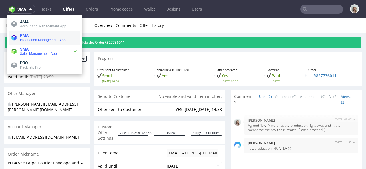
click at [29, 35] on span "PMA" at bounding box center [49, 35] width 58 height 5
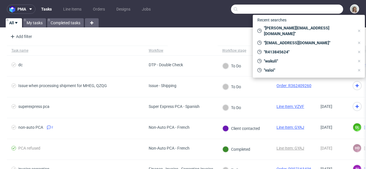
click at [309, 12] on input "text" at bounding box center [287, 9] width 112 height 9
paste input "[EMAIL_ADDRESS][DOMAIN_NAME]"
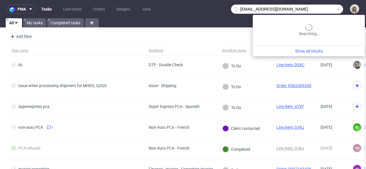
type input "[EMAIL_ADDRESS][DOMAIN_NAME]"
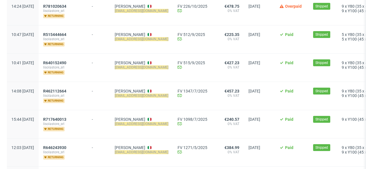
scroll to position [109, 0]
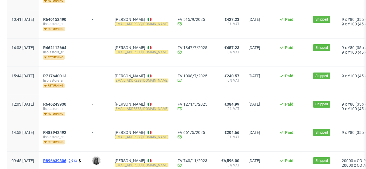
click at [66, 160] on span "R896639806" at bounding box center [54, 161] width 23 height 5
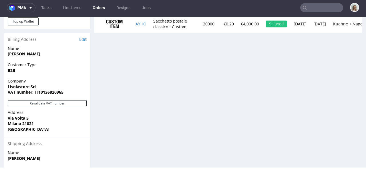
scroll to position [419, 0]
